Goal: Check status: Check status

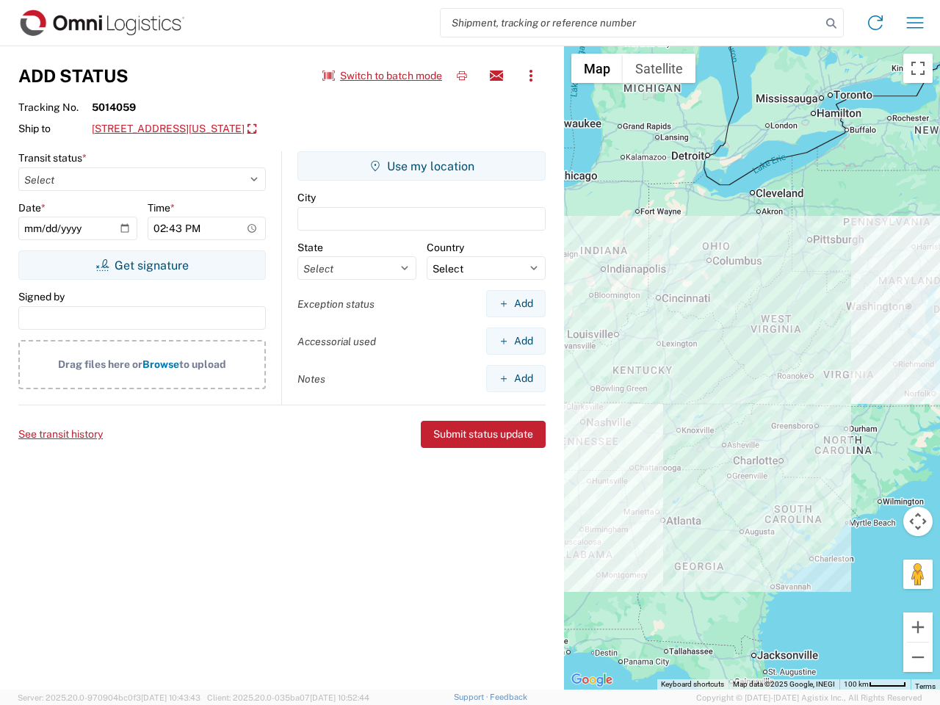
click at [631, 23] on input "search" at bounding box center [631, 23] width 381 height 28
click at [832, 24] on icon at bounding box center [831, 23] width 21 height 21
click at [876, 23] on icon at bounding box center [876, 23] width 24 height 24
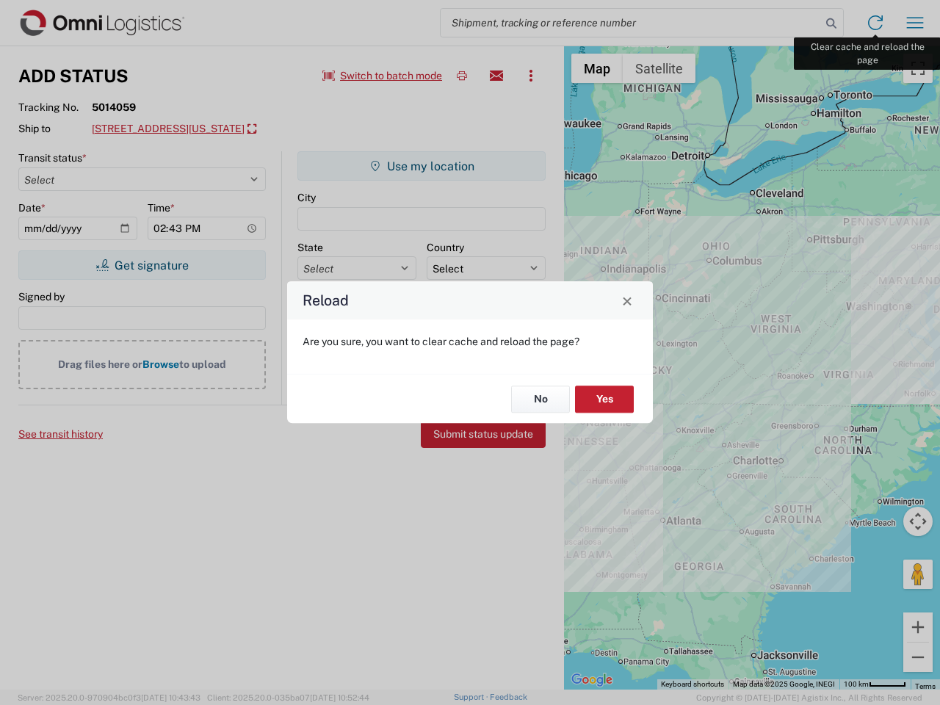
click at [915, 23] on div "Reload Are you sure, you want to clear cache and reload the page? No Yes" at bounding box center [470, 352] width 940 height 705
click at [383, 76] on div "Reload Are you sure, you want to clear cache and reload the page? No Yes" at bounding box center [470, 352] width 940 height 705
click at [462, 76] on div "Reload Are you sure, you want to clear cache and reload the page? No Yes" at bounding box center [470, 352] width 940 height 705
click at [497, 76] on div "Reload Are you sure, you want to clear cache and reload the page? No Yes" at bounding box center [470, 352] width 940 height 705
click at [531, 76] on div "Reload Are you sure, you want to clear cache and reload the page? No Yes" at bounding box center [470, 352] width 940 height 705
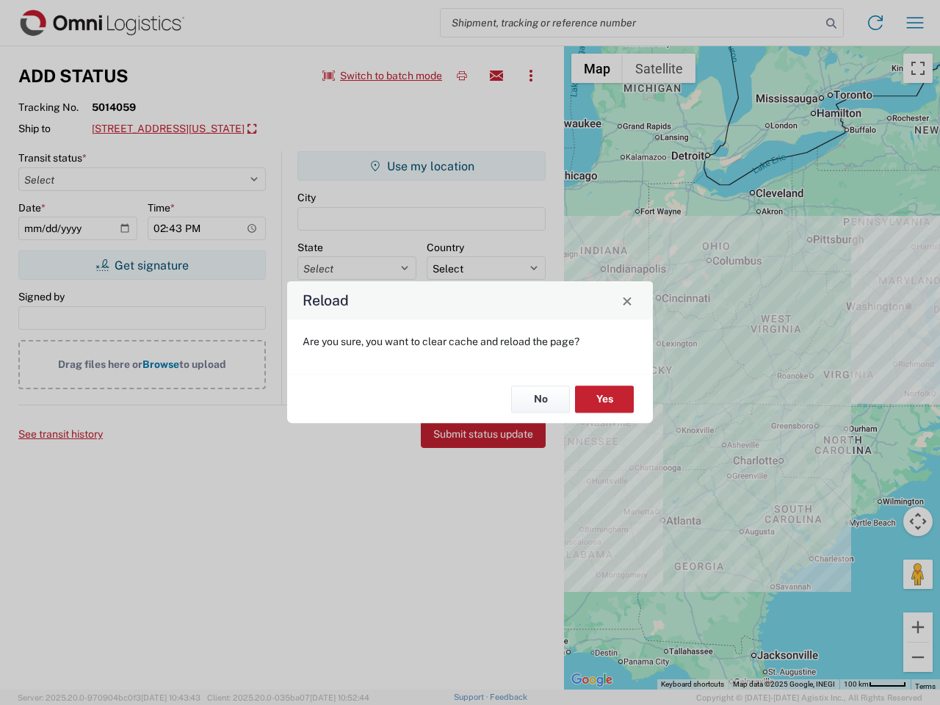
click at [189, 129] on div "Reload Are you sure, you want to clear cache and reload the page? No Yes" at bounding box center [470, 352] width 940 height 705
click at [142, 265] on div "Reload Are you sure, you want to clear cache and reload the page? No Yes" at bounding box center [470, 352] width 940 height 705
